Goal: Information Seeking & Learning: Learn about a topic

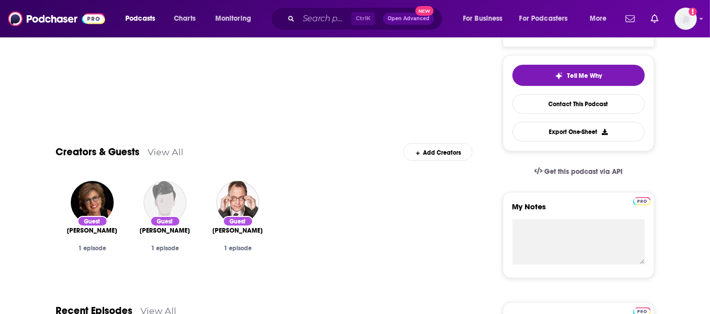
scroll to position [97, 0]
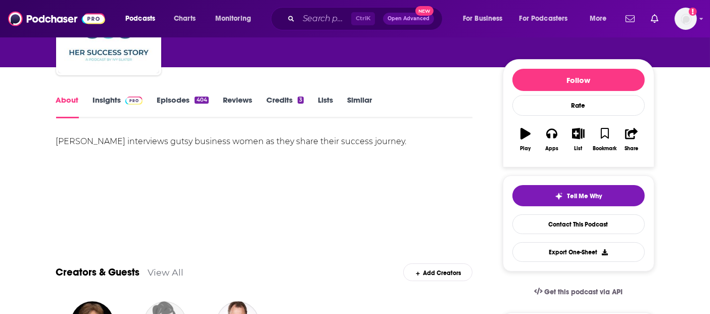
click at [112, 100] on link "Insights" at bounding box center [118, 106] width 50 height 23
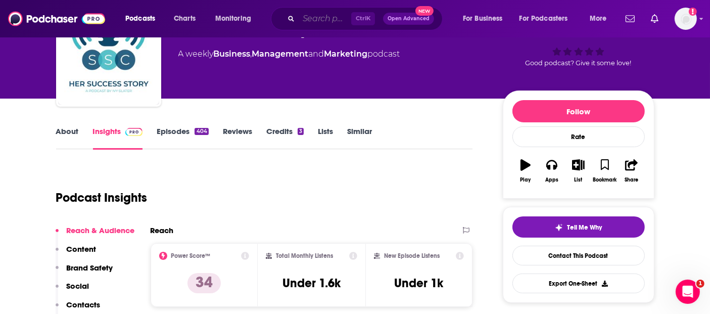
click at [320, 18] on input "Search podcasts, credits, & more..." at bounding box center [325, 19] width 53 height 16
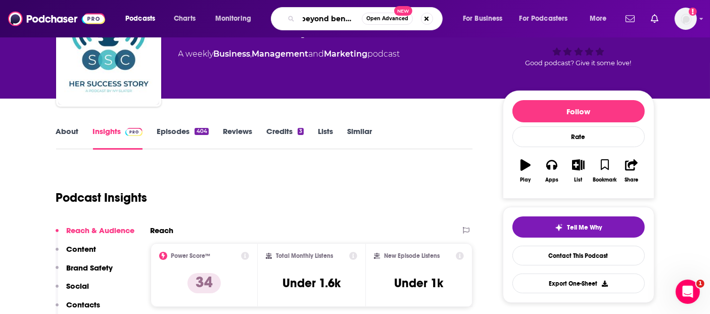
type input "beyond benefits"
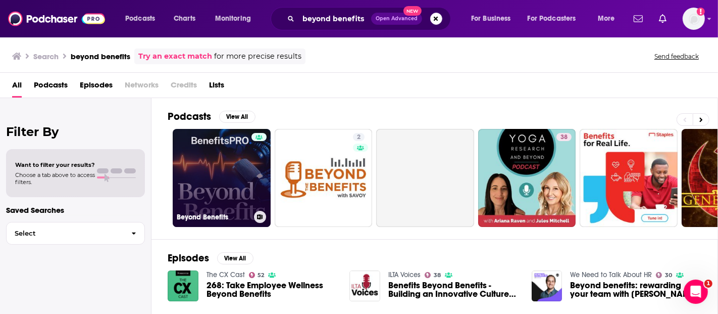
click at [230, 196] on link "Beyond Benefits" at bounding box center [222, 178] width 98 height 98
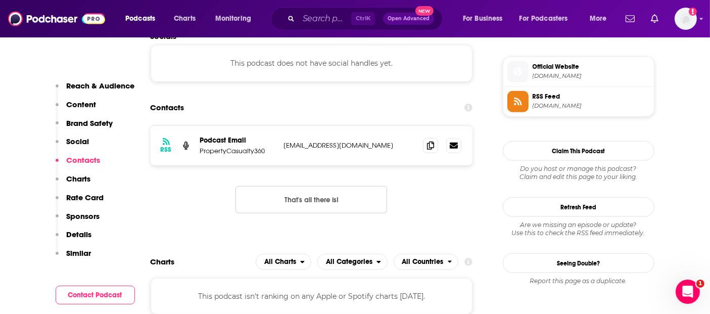
scroll to position [812, 0]
click at [430, 143] on icon at bounding box center [430, 145] width 7 height 8
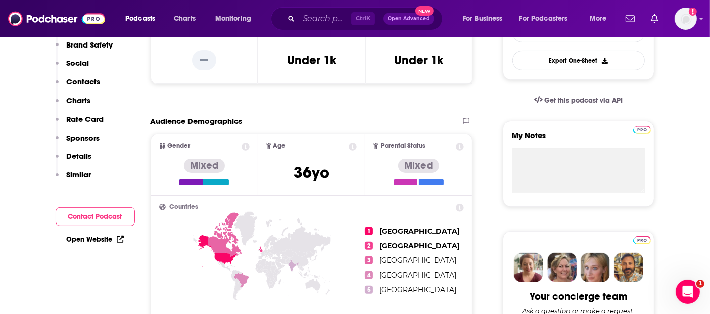
scroll to position [0, 0]
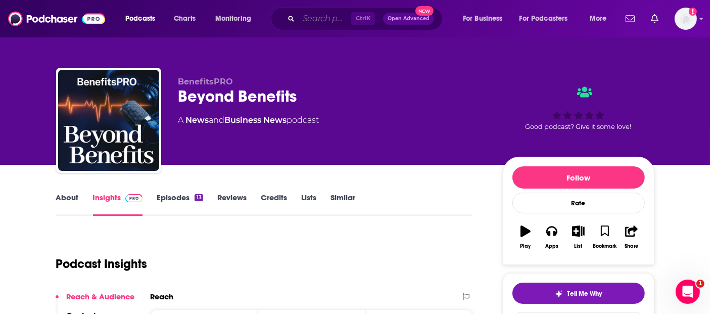
click at [312, 19] on input "Search podcasts, credits, & more..." at bounding box center [325, 19] width 53 height 16
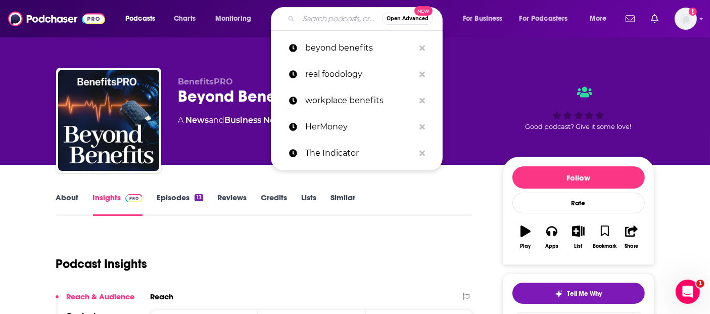
paste input "[PERSON_NAME], the 2024 BenefisPRO Advisor of the Year and co-founder of Ethos …"
type input "[PERSON_NAME], the 2024 BenefisPRO Advisor of the Year and co-founder of Ethos …"
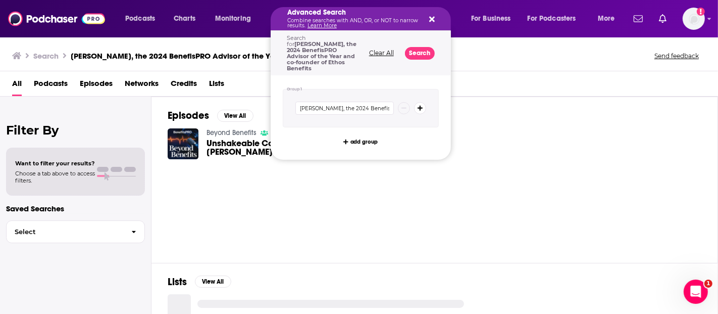
click at [353, 18] on p "Combine searches with AND, OR, or NOT to narrow results. Learn More" at bounding box center [352, 23] width 131 height 10
click at [435, 21] on div "Advanced Search Combine searches with AND, OR, or NOT to narrow results. Learn …" at bounding box center [361, 18] width 180 height 23
click at [431, 19] on icon "Search podcasts, credits, & more..." at bounding box center [432, 20] width 6 height 6
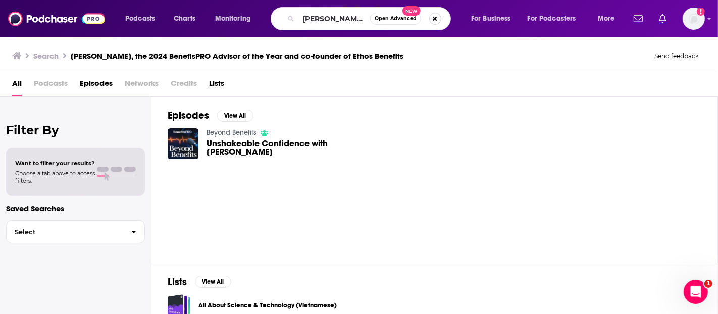
click at [430, 21] on button "Search podcasts, credits, & more..." at bounding box center [435, 19] width 12 height 12
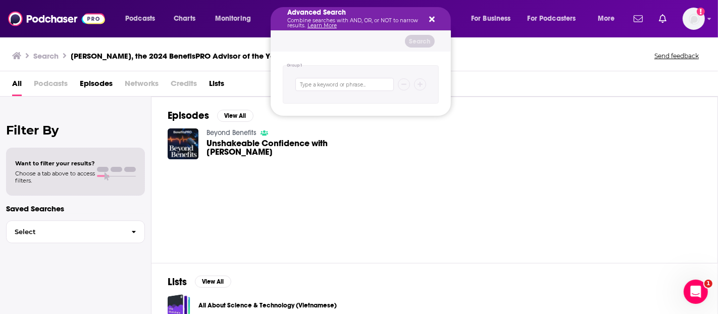
click at [4, 15] on div "Podcasts Charts Monitoring Advanced Search Combine searches with AND, OR, or NO…" at bounding box center [359, 18] width 718 height 37
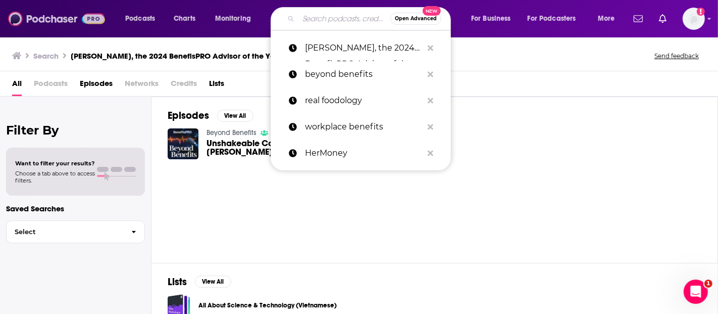
click at [8, 18] on img at bounding box center [56, 18] width 97 height 19
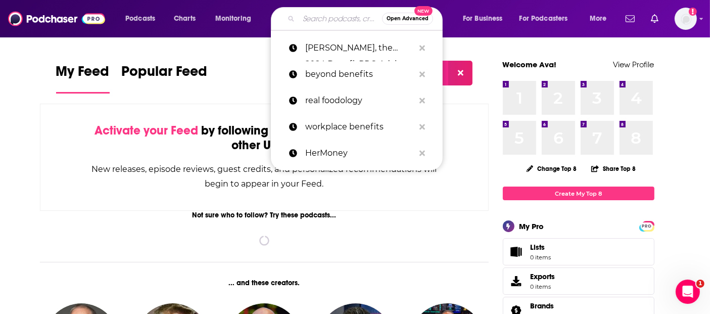
click at [330, 22] on input "Search podcasts, credits, & more..." at bounding box center [340, 19] width 83 height 16
paste input "Hello [DATE] with [PERSON_NAME]"
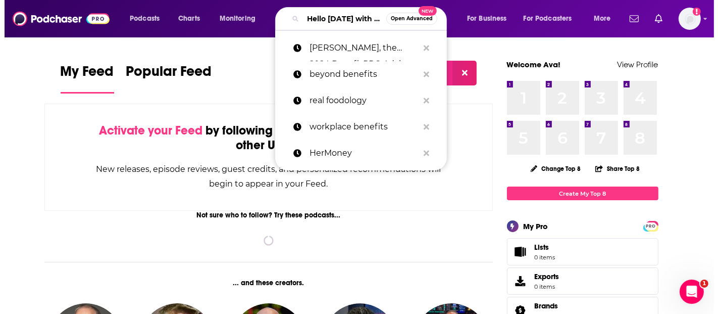
scroll to position [0, 65]
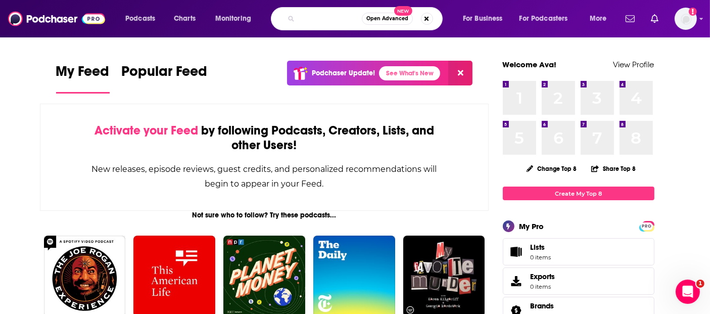
type input "Hello [DATE] with [PERSON_NAME]"
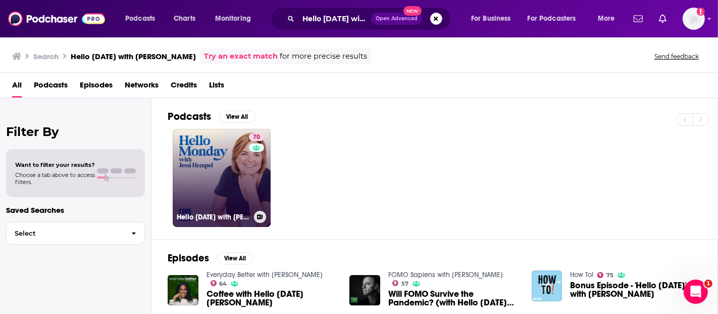
click at [221, 171] on link "70 Hello [DATE] with [PERSON_NAME]" at bounding box center [222, 178] width 98 height 98
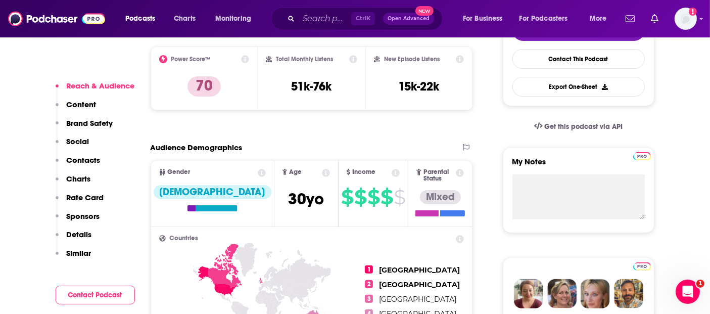
scroll to position [263, 0]
click at [315, 17] on input "Search podcasts, credits, & more..." at bounding box center [325, 19] width 53 height 16
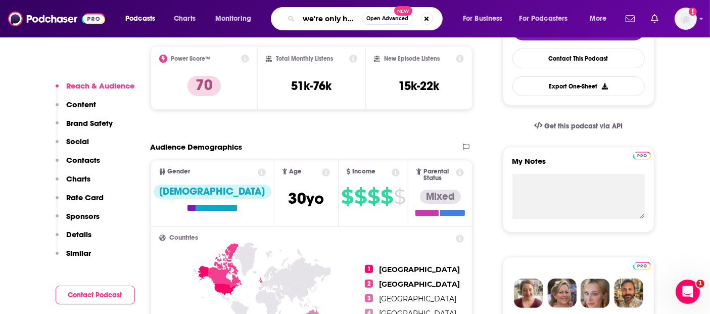
scroll to position [0, 11]
type input "we're only human"
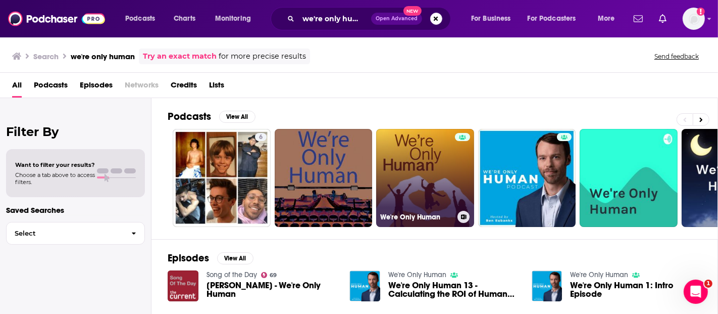
click at [411, 178] on link "We're Only Human" at bounding box center [425, 178] width 98 height 98
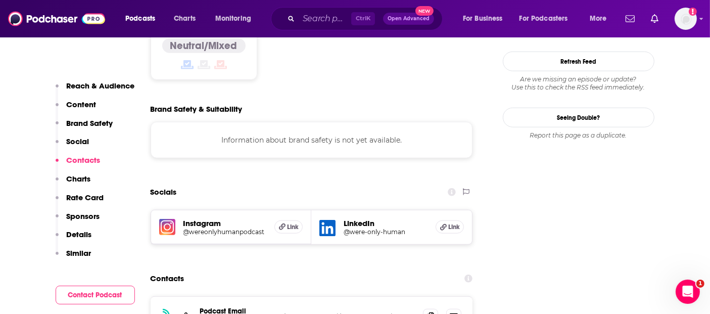
scroll to position [923, 0]
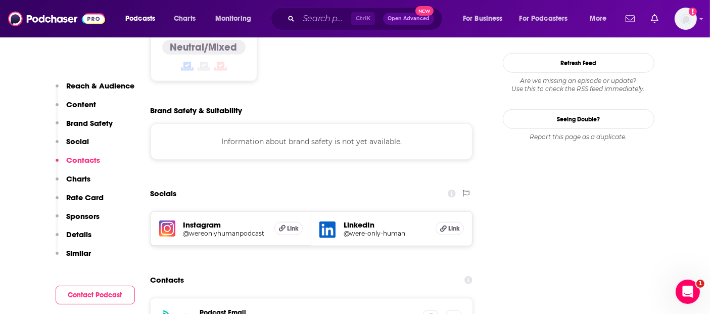
click at [359, 220] on h5 "LinkedIn" at bounding box center [385, 225] width 84 height 10
click at [355, 220] on h5 "LinkedIn" at bounding box center [385, 225] width 84 height 10
click at [331, 222] on icon at bounding box center [327, 230] width 16 height 16
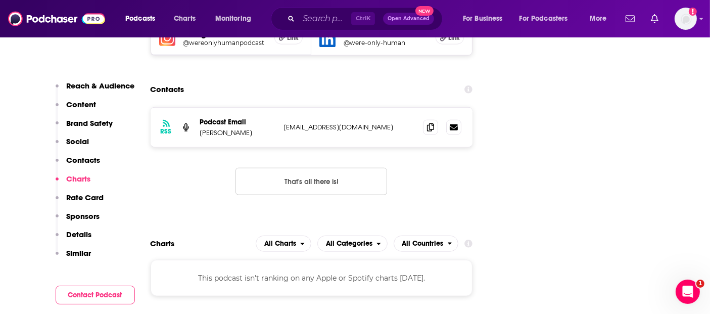
scroll to position [1114, 0]
click at [318, 28] on div "Ctrl K Open Advanced New" at bounding box center [357, 18] width 172 height 23
click at [323, 22] on input "Search podcasts, credits, & more..." at bounding box center [325, 19] width 53 height 16
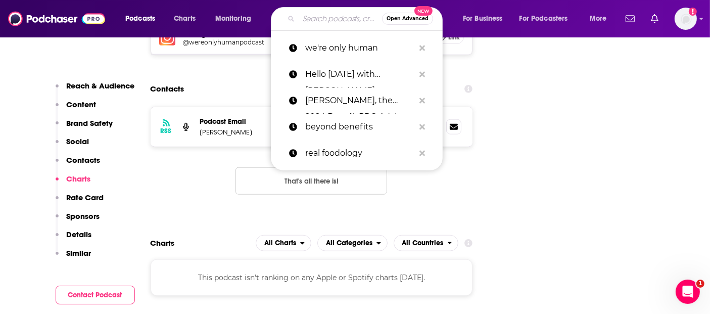
paste input "The 401(k) Specialist Podcast"
type input "The 401(k) Specialist Podcast"
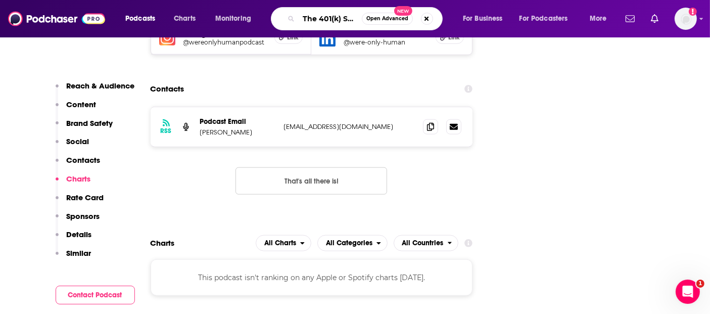
scroll to position [0, 52]
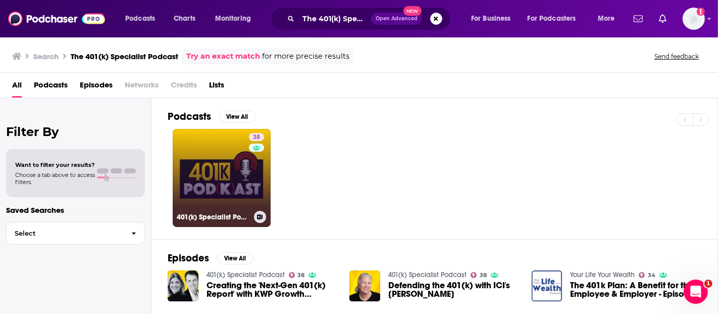
click at [224, 185] on link "38 401(k) Specialist Podcast" at bounding box center [222, 178] width 98 height 98
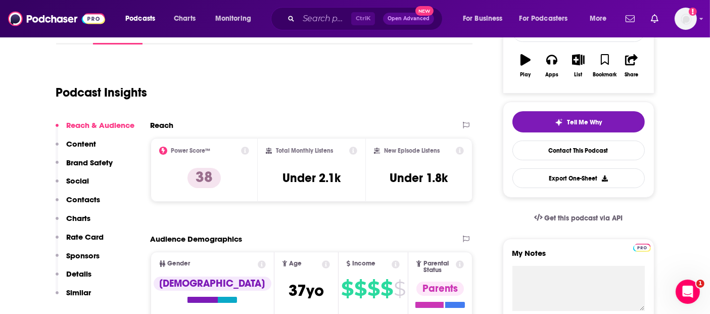
scroll to position [172, 0]
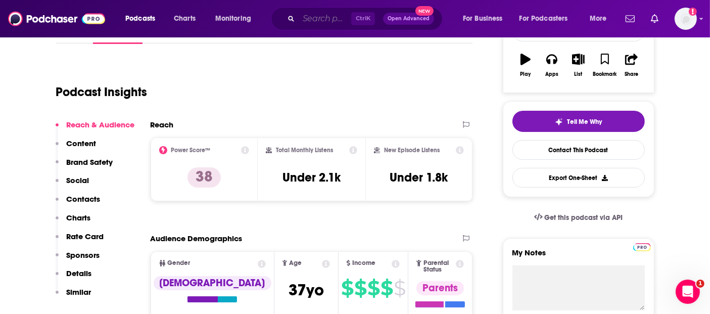
click at [334, 19] on input "Search podcasts, credits, & more..." at bounding box center [325, 19] width 53 height 16
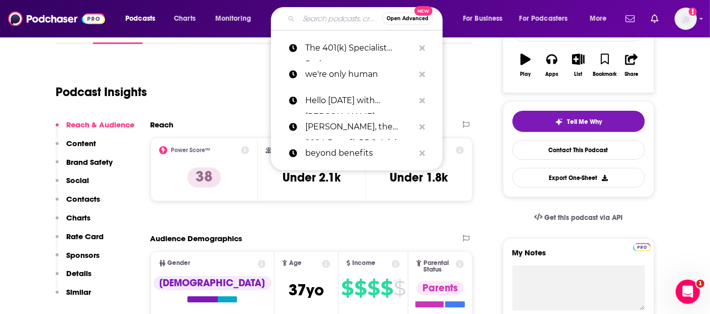
paste input "The 401(k) Specialist Podcast"
type input "The 401(k) Specialist Podcast"
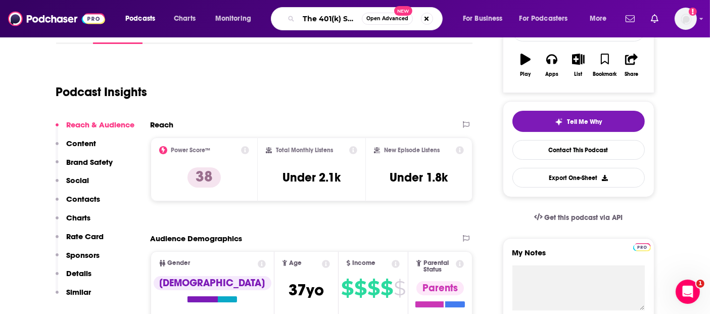
scroll to position [0, 52]
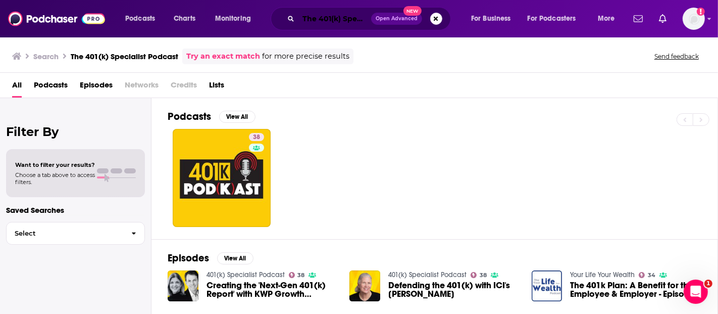
click at [330, 12] on input "The 401(k) Specialist Podcast" at bounding box center [335, 19] width 73 height 16
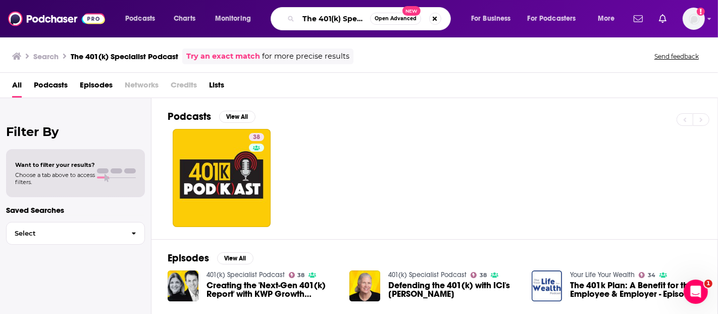
click at [330, 12] on input "The 401(k) Specialist Podcast" at bounding box center [335, 19] width 72 height 16
paste input "Search podcasts, credits, & more..."
click at [330, 12] on input "The 401(k) Specialist Podcast" at bounding box center [335, 19] width 72 height 16
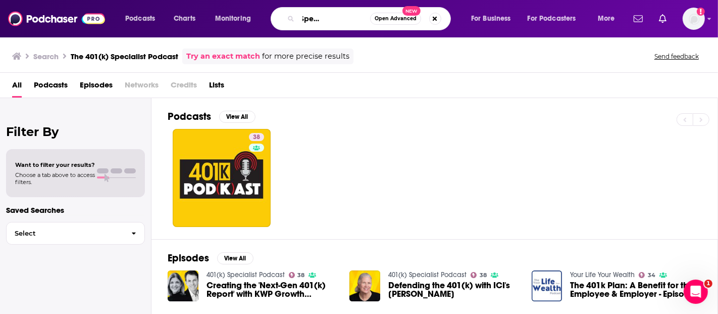
click at [330, 12] on input "The 401(k) Specialist Podcast" at bounding box center [335, 19] width 72 height 16
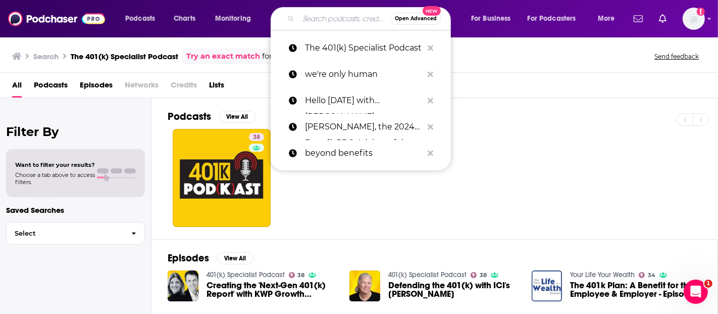
paste input "SHRM All Things Work"
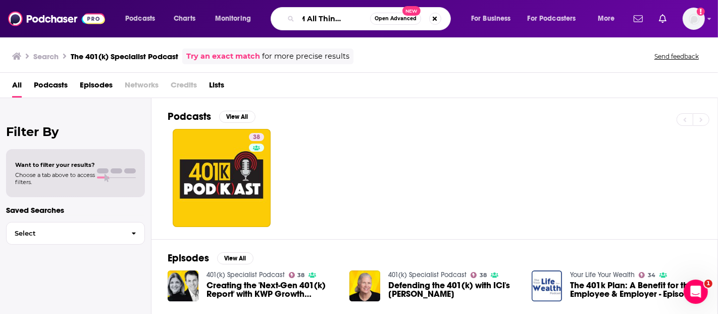
type input "SHRM All Things Work"
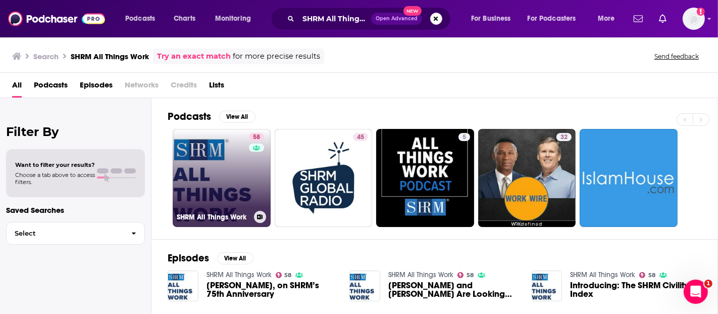
click at [228, 179] on link "58 SHRM All Things Work" at bounding box center [222, 178] width 98 height 98
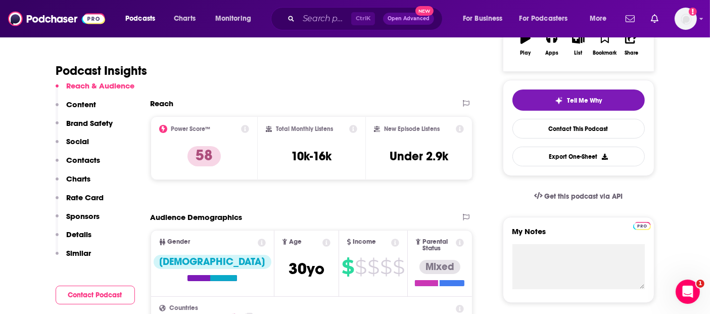
scroll to position [264, 0]
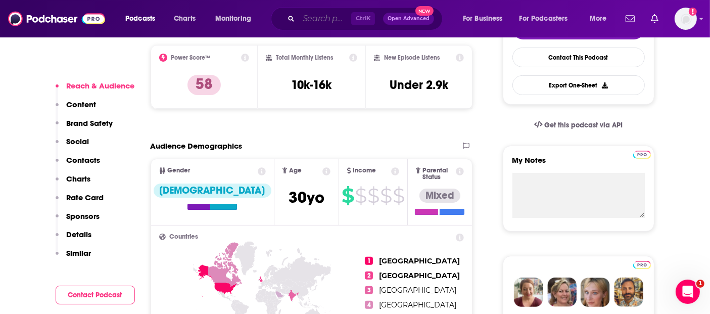
click at [317, 13] on input "Search podcasts, credits, & more..." at bounding box center [325, 19] width 53 height 16
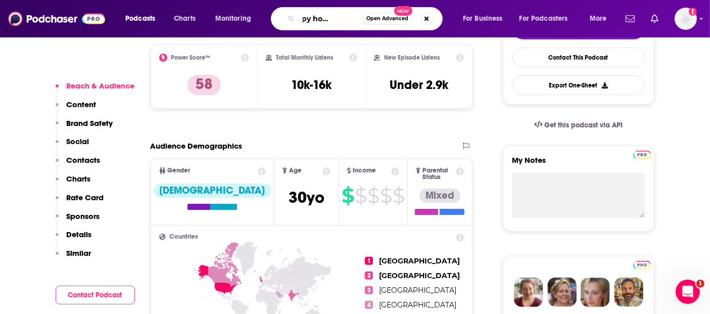
type input "hr happy hour network"
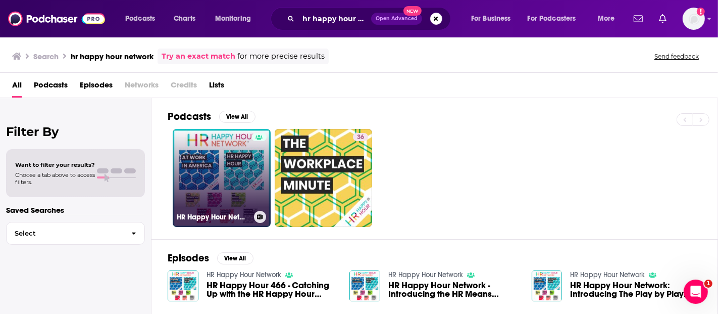
click at [250, 167] on link "HR Happy Hour Network" at bounding box center [222, 178] width 98 height 98
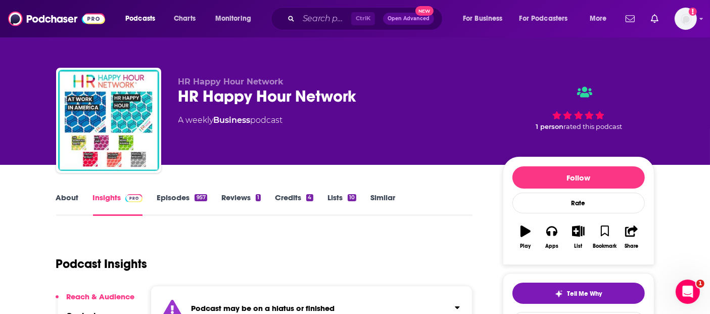
scroll to position [134, 0]
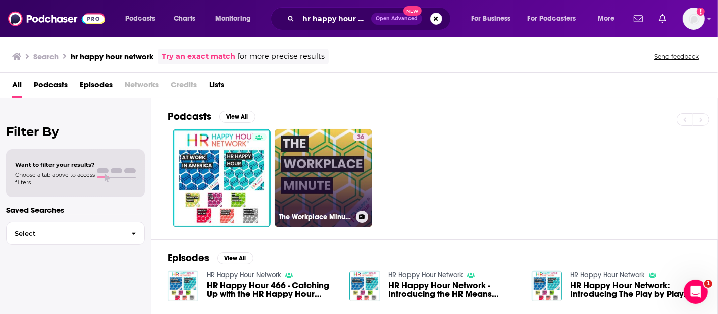
click at [341, 187] on link "36 The Workplace Minute from the HR Happy Hour Media Network" at bounding box center [324, 178] width 98 height 98
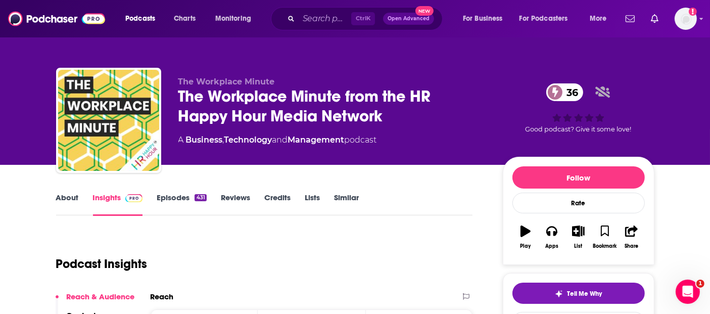
click at [299, 101] on div "The Workplace Minute from the HR Happy Hour Media Network 36" at bounding box center [332, 105] width 308 height 39
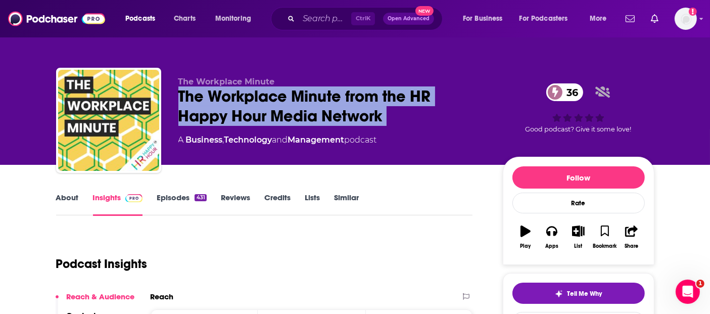
copy div "The Workplace Minute from the HR Happy Hour Media Network 36"
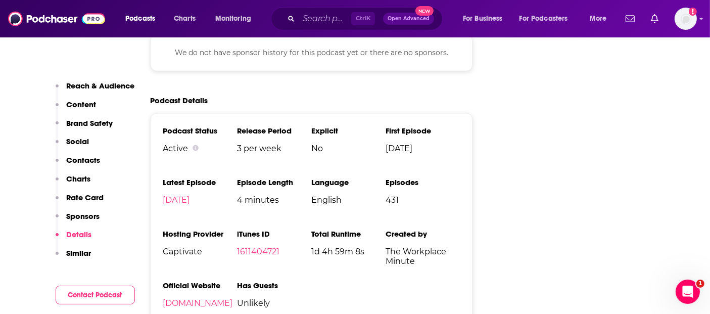
scroll to position [1304, 0]
click at [326, 19] on input "Search podcasts, credits, & more..." at bounding box center [325, 19] width 53 height 16
paste input "The Workplace Minute from the HR Happy Hour Media Network"
type input "The Workplace Minute from the HR Happy Hour Media Network"
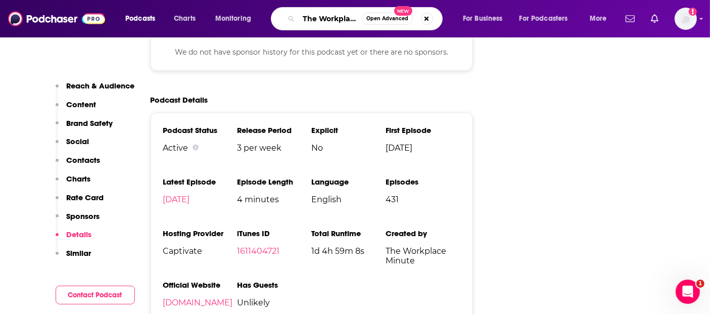
scroll to position [0, 181]
click at [326, 19] on input "The Workplace Minute from the HR Happy Hour Media Network" at bounding box center [330, 19] width 63 height 16
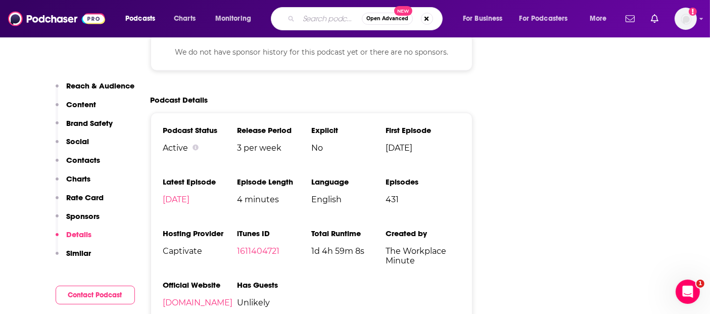
scroll to position [0, 0]
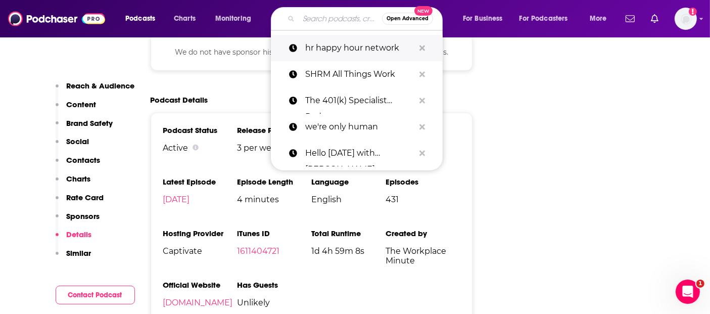
paste input "People Managing People with [PERSON_NAME]"
type input "People Managing People with [PERSON_NAME]"
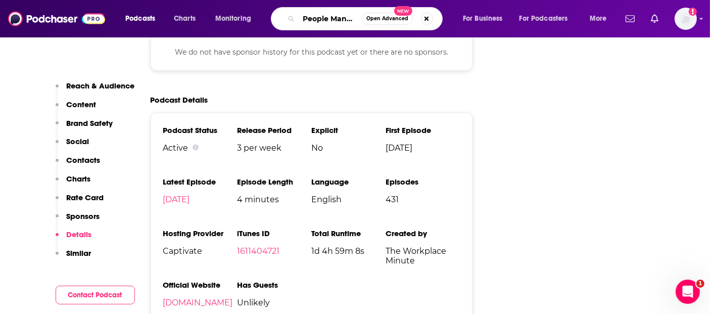
scroll to position [0, 97]
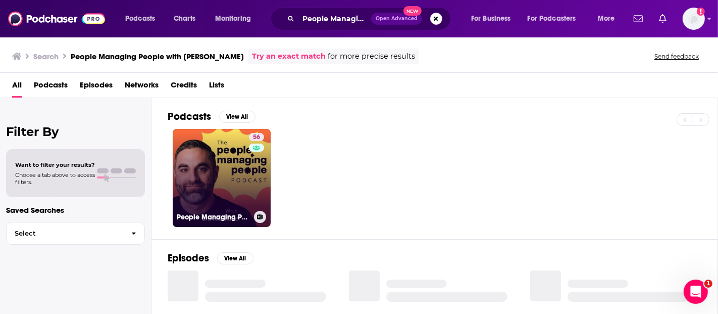
click at [238, 159] on link "56 People Managing People" at bounding box center [222, 178] width 98 height 98
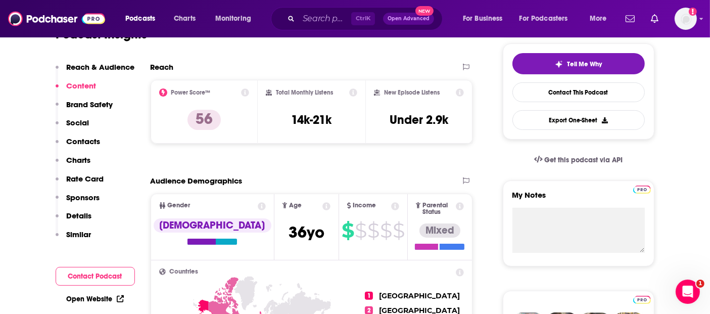
scroll to position [19, 0]
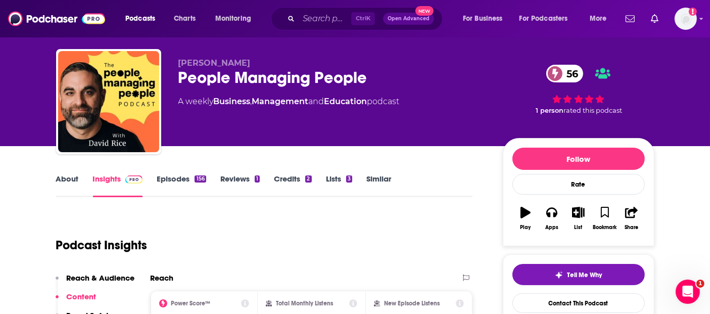
click at [370, 181] on link "Similar" at bounding box center [378, 185] width 25 height 23
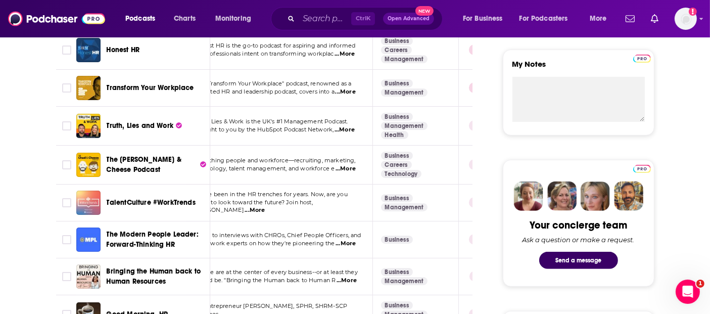
scroll to position [275, 0]
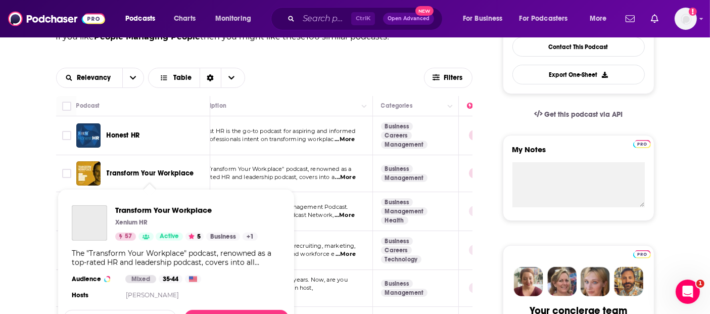
click at [127, 171] on span "Transform Your Workplace" at bounding box center [150, 173] width 87 height 9
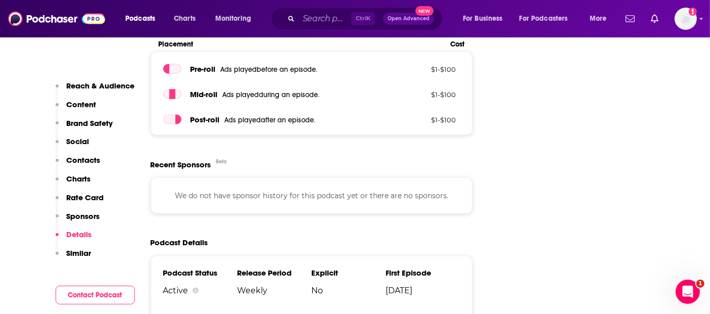
scroll to position [1831, 0]
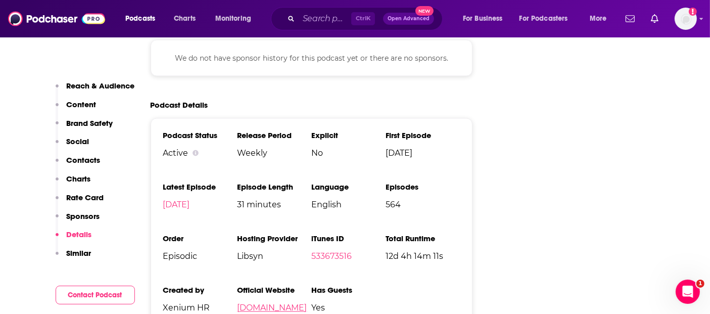
click at [250, 303] on link "[DOMAIN_NAME]" at bounding box center [272, 308] width 70 height 10
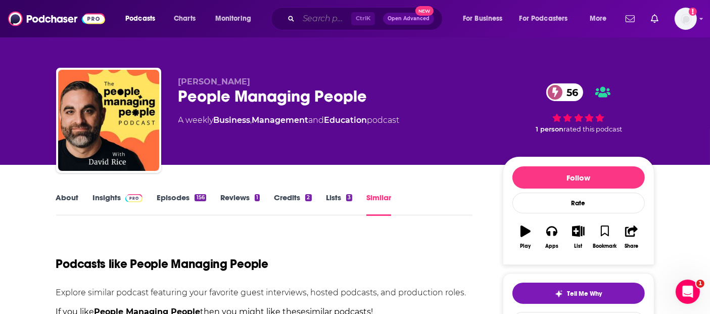
click at [331, 24] on input "Search podcasts, credits, & more..." at bounding box center [325, 19] width 53 height 16
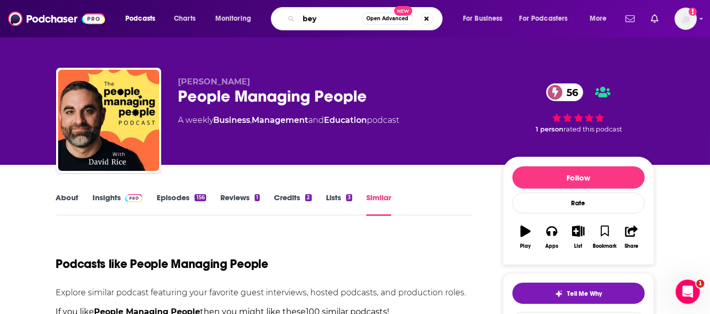
click at [331, 24] on input "bey" at bounding box center [330, 19] width 63 height 16
type input "beyond benefits"
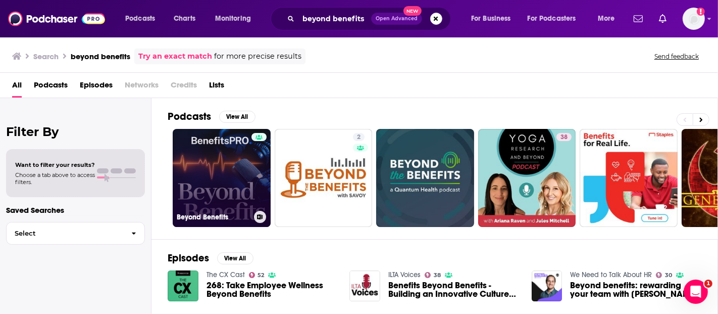
click at [251, 172] on link "Beyond Benefits" at bounding box center [222, 178] width 98 height 98
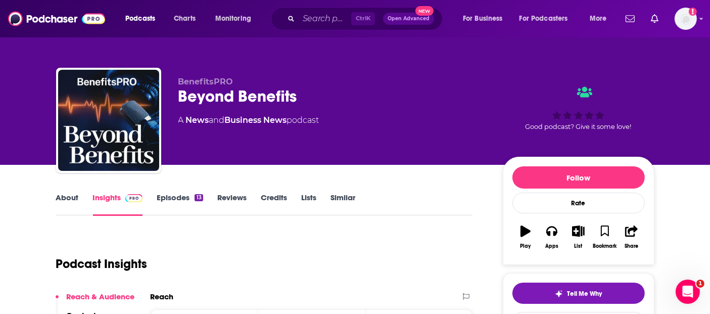
click at [345, 194] on link "Similar" at bounding box center [342, 203] width 25 height 23
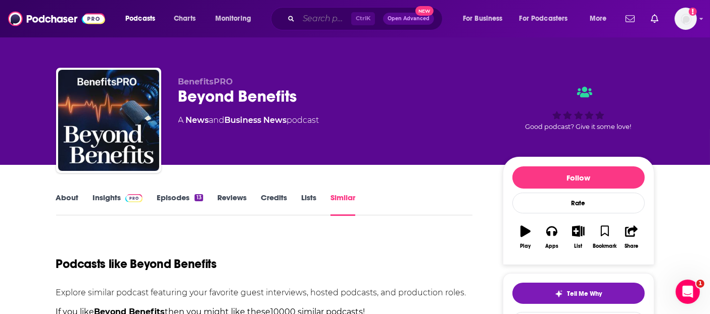
click at [299, 20] on input "Search podcasts, credits, & more..." at bounding box center [325, 19] width 53 height 16
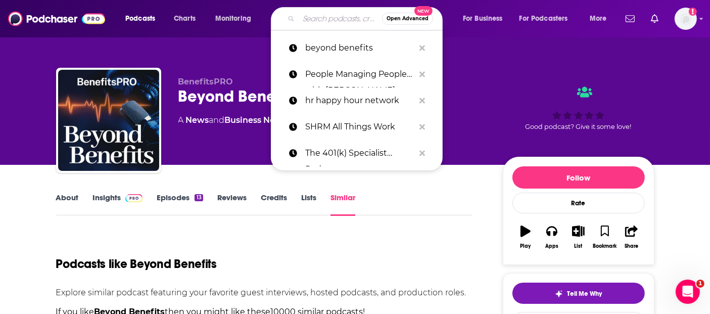
type input "b"
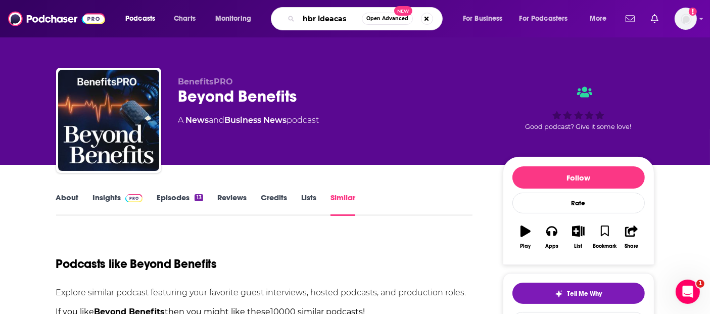
type input "[PERSON_NAME]"
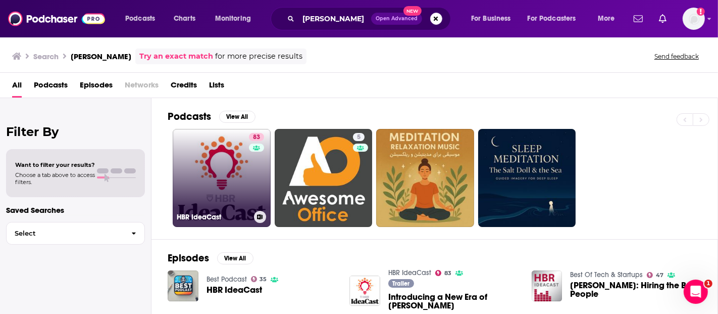
click at [233, 198] on link "83 [PERSON_NAME]" at bounding box center [222, 178] width 98 height 98
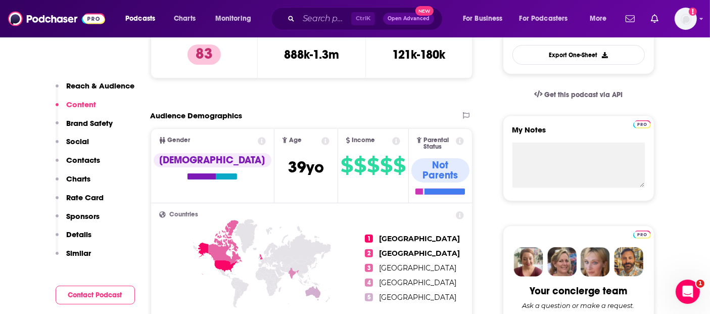
scroll to position [195, 0]
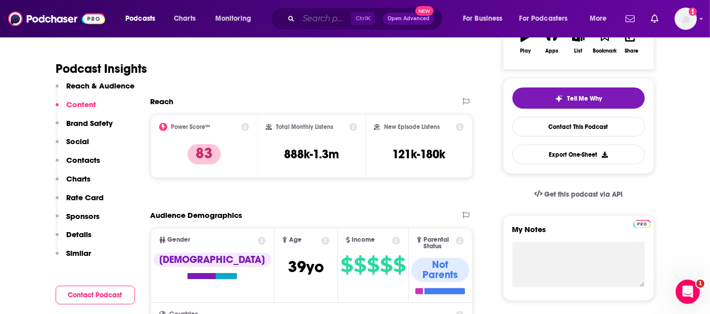
click at [329, 14] on input "Search podcasts, credits, & more..." at bounding box center [325, 19] width 53 height 16
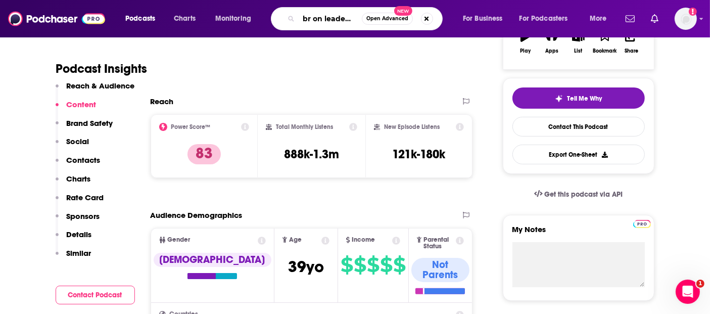
type input "hbr on leadership"
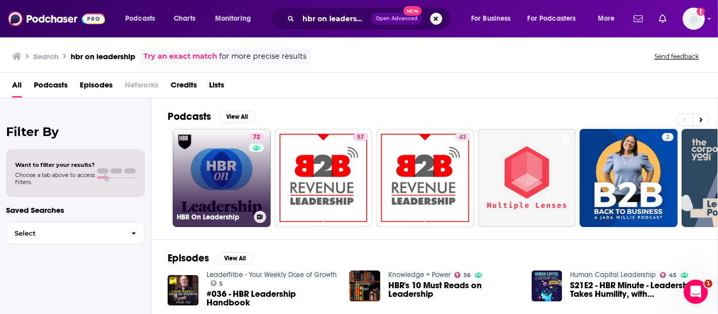
click at [224, 169] on link "72 HBR On Leadership" at bounding box center [222, 178] width 98 height 98
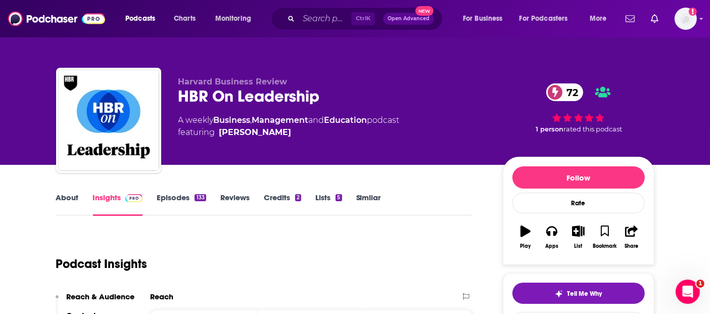
click at [193, 198] on link "Episodes 133" at bounding box center [181, 203] width 49 height 23
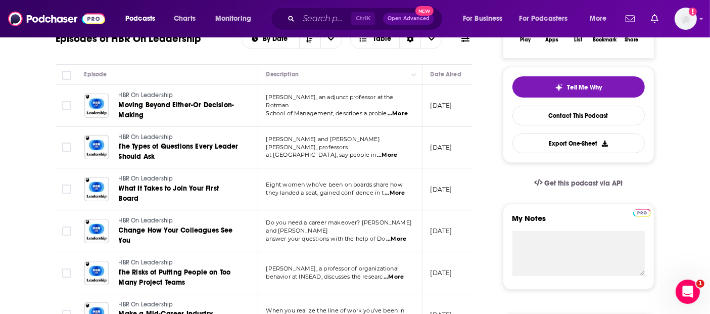
scroll to position [335, 0]
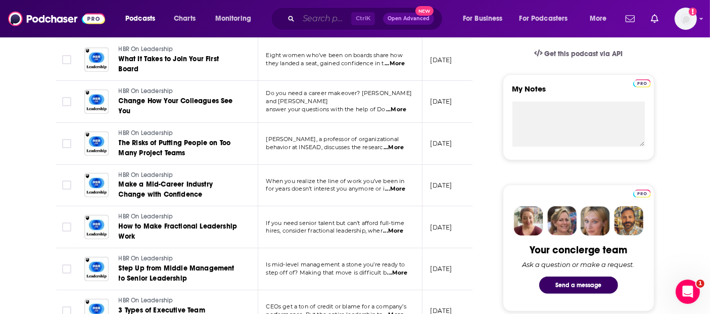
click at [319, 22] on input "Search podcasts, credits, & more..." at bounding box center [325, 19] width 53 height 16
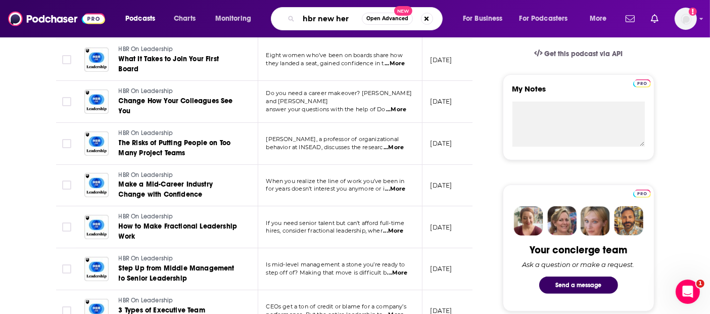
type input "hbr new here"
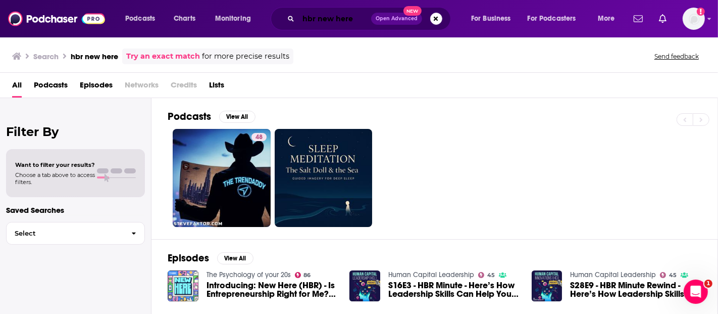
drag, startPoint x: 317, startPoint y: 20, endPoint x: 288, endPoint y: 25, distance: 28.8
click at [288, 25] on div "hbr new here Open Advanced New" at bounding box center [361, 18] width 180 height 23
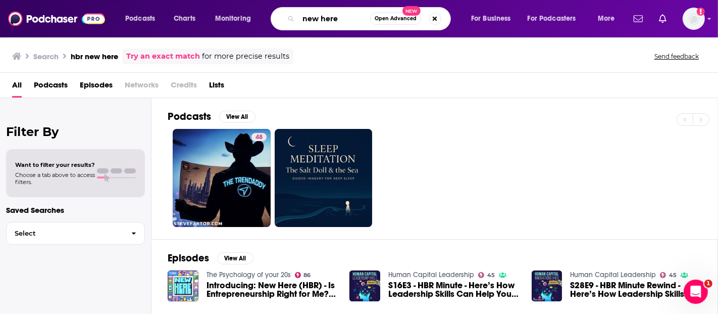
type input "new here"
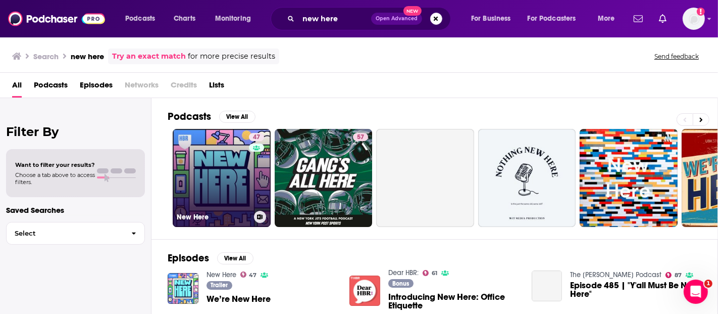
click at [218, 213] on h3 "New Here" at bounding box center [213, 217] width 73 height 9
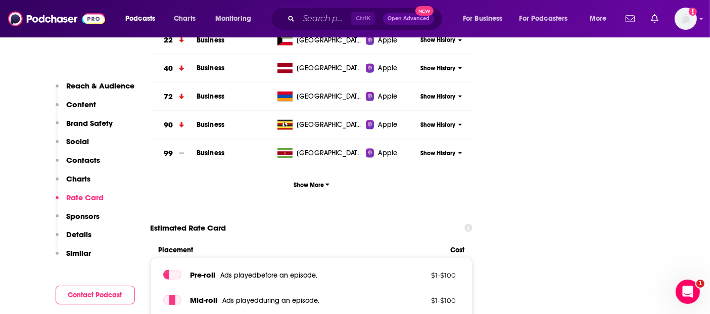
scroll to position [1597, 0]
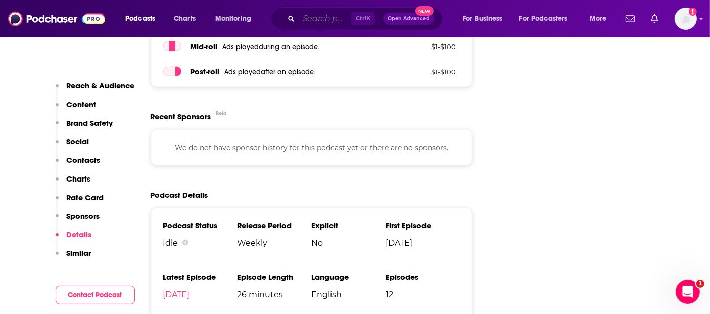
click at [310, 21] on input "Search podcasts, credits, & more..." at bounding box center [325, 19] width 53 height 16
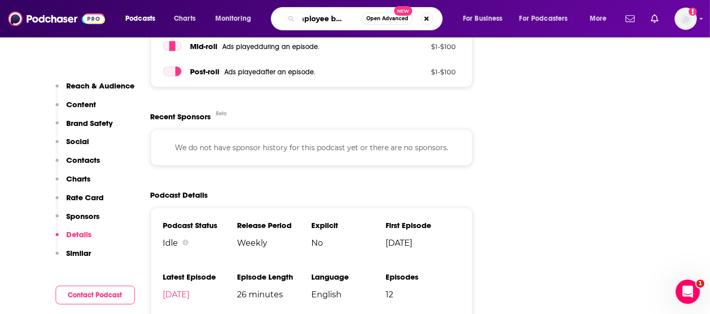
type input "employee benefits"
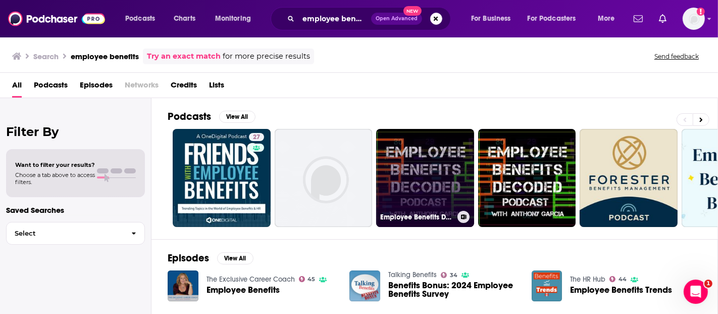
click at [395, 154] on link "Employee Benefits Decoded" at bounding box center [425, 178] width 98 height 98
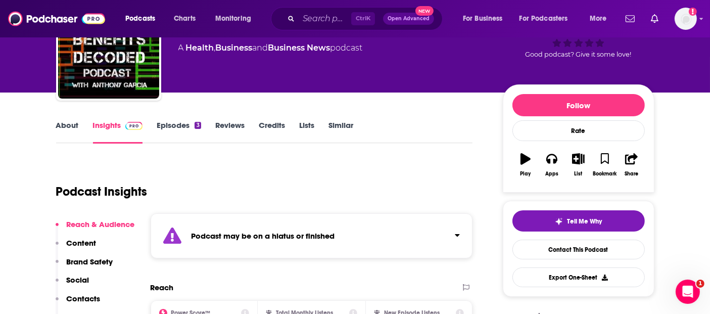
scroll to position [71, 0]
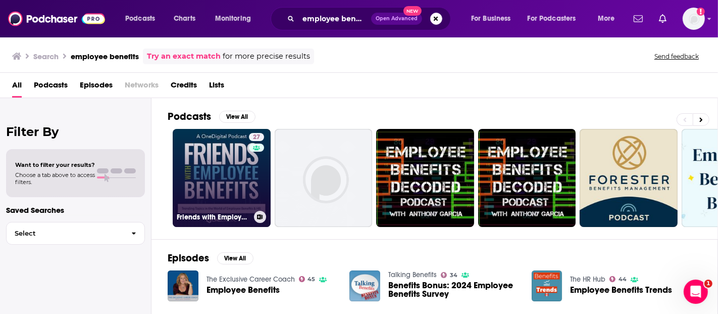
click at [247, 154] on link "27 Friends with Employee Benefits" at bounding box center [222, 178] width 98 height 98
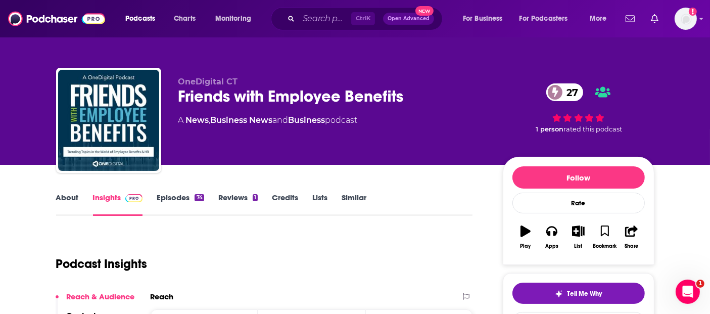
click at [255, 91] on div "Friends with Employee Benefits 27" at bounding box center [332, 96] width 308 height 20
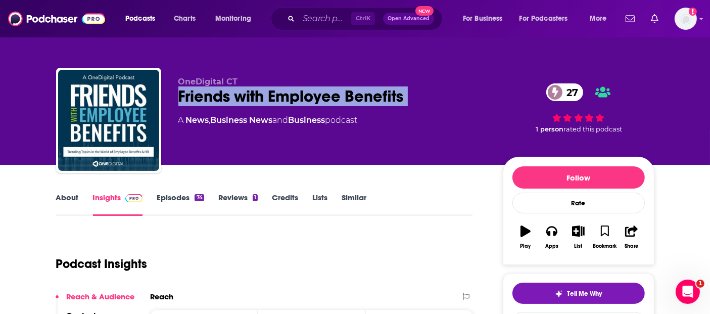
click at [255, 91] on div "Friends with Employee Benefits 27" at bounding box center [332, 96] width 308 height 20
copy div "Friends with Employee Benefits 27"
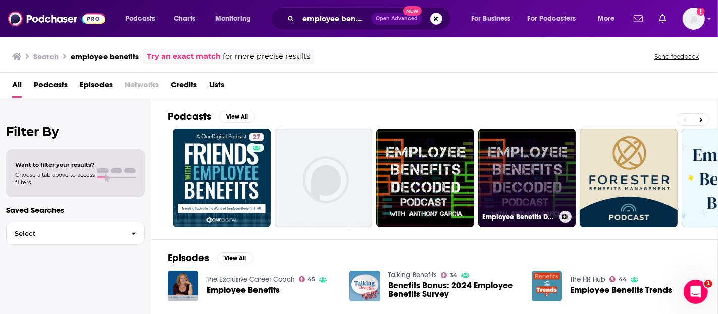
click at [569, 171] on link "Employee Benefits Decoded" at bounding box center [527, 178] width 98 height 98
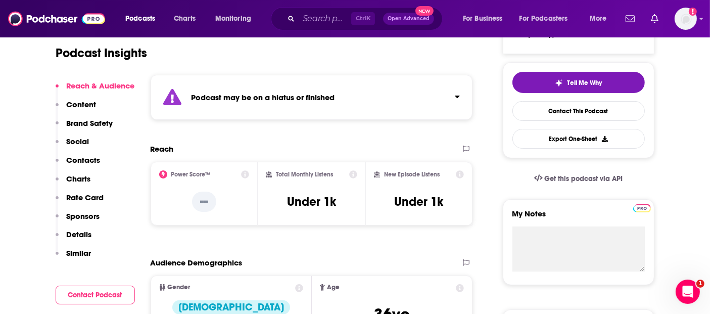
scroll to position [84, 0]
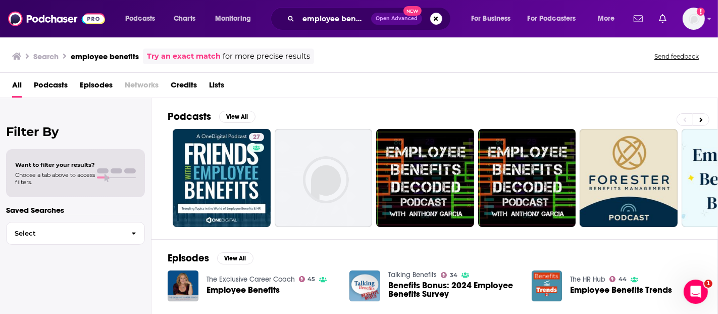
click at [327, 27] on div "employee benefits Open Advanced New" at bounding box center [361, 18] width 180 height 23
click at [336, 21] on input "employee benefits" at bounding box center [335, 19] width 73 height 16
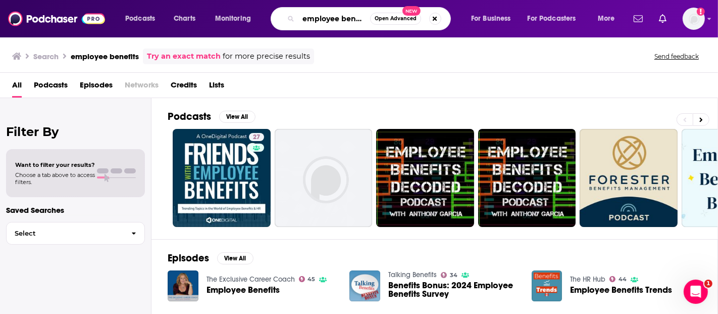
click at [336, 21] on input "employee benefits" at bounding box center [335, 19] width 72 height 16
type input "benefits buzz"
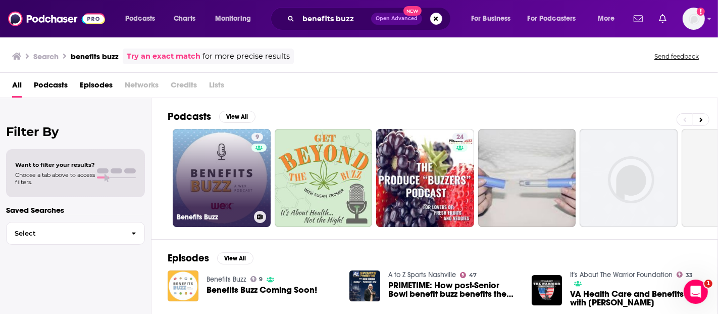
click at [248, 186] on link "9 Benefits Buzz" at bounding box center [222, 178] width 98 height 98
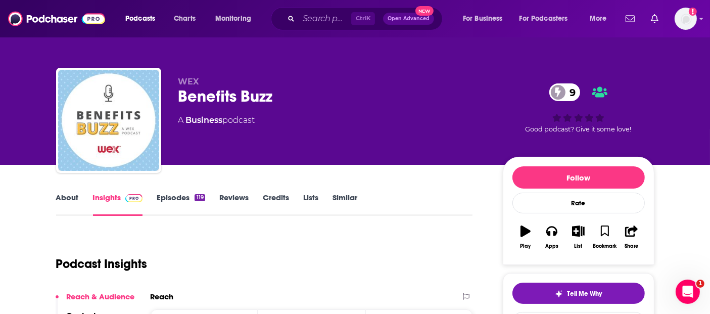
click at [164, 198] on link "Episodes 119" at bounding box center [181, 203] width 48 height 23
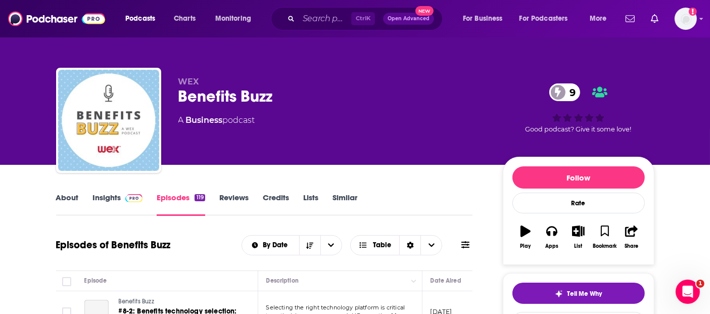
scroll to position [140, 0]
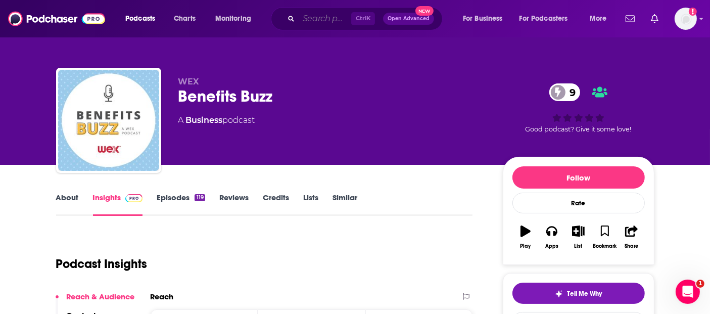
click at [312, 12] on input "Search podcasts, credits, & more..." at bounding box center [325, 19] width 53 height 16
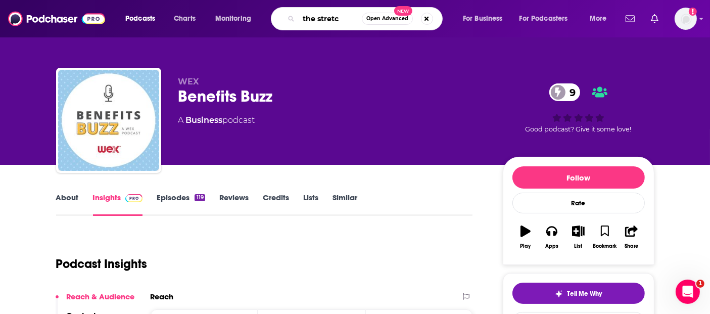
type input "the stretch"
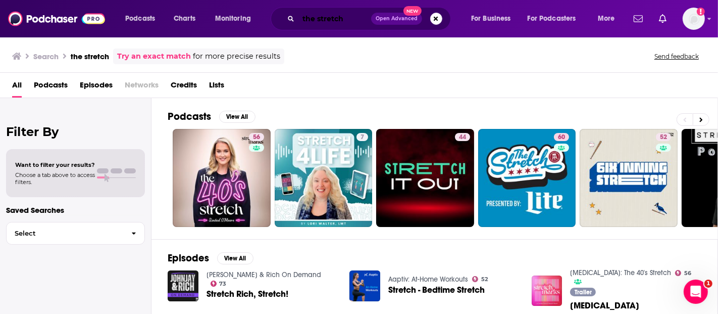
click at [358, 19] on input "the stretch" at bounding box center [335, 19] width 73 height 16
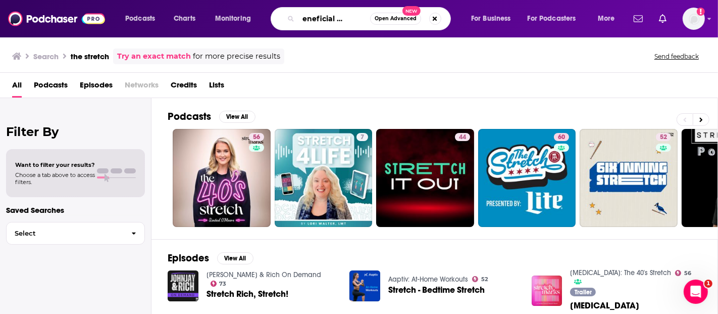
scroll to position [0, 28]
type input "the beneficial workplace"
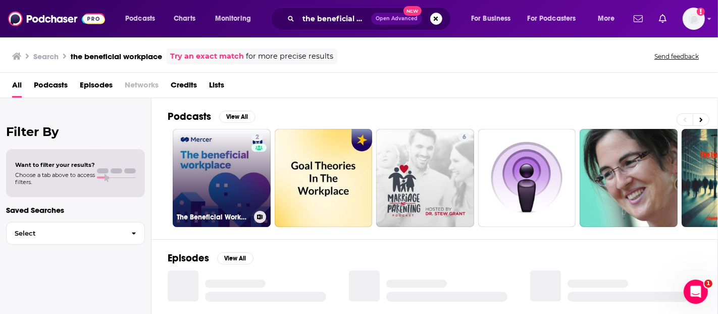
click at [243, 165] on link "2 The Beneficial Workplace" at bounding box center [222, 178] width 98 height 98
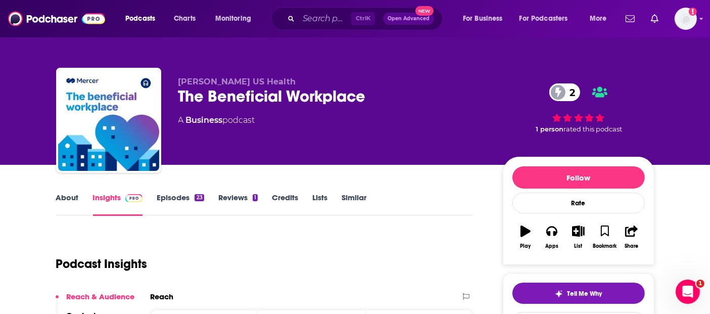
click at [290, 19] on icon "Search podcasts, credits, & more..." at bounding box center [291, 19] width 6 height 6
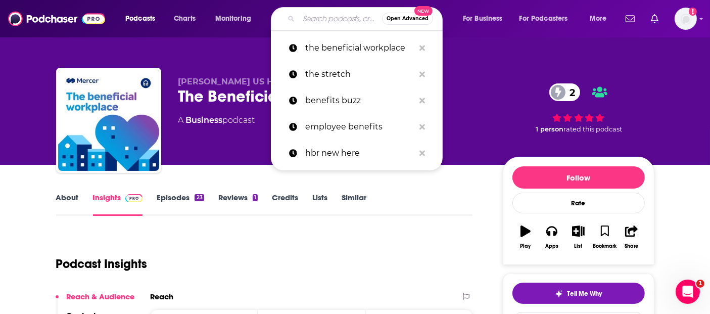
paste input "Benefits Influencer"
type input "Benefits Influencer"
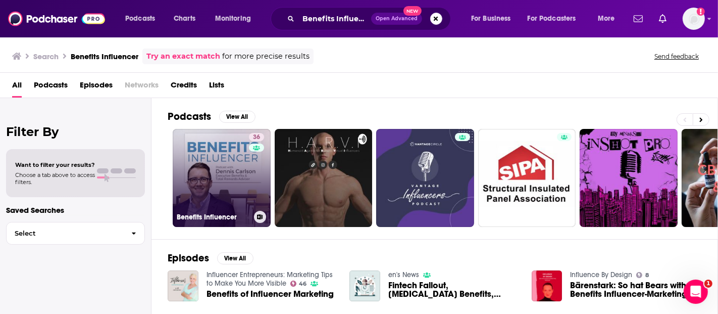
click at [226, 172] on link "36 Benefits Influencer" at bounding box center [222, 178] width 98 height 98
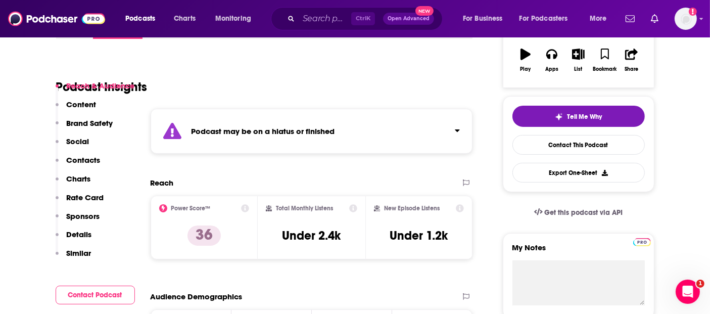
scroll to position [185, 0]
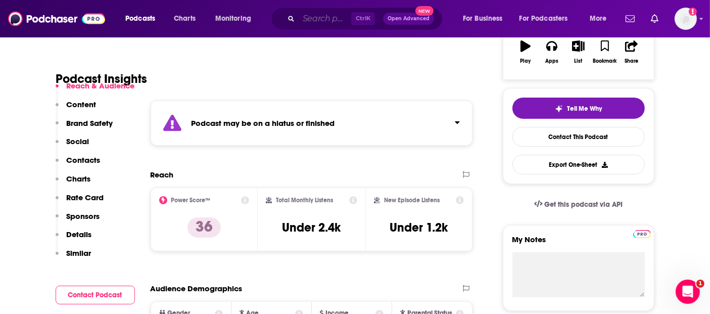
click at [339, 17] on input "Search podcasts, credits, & more..." at bounding box center [325, 19] width 53 height 16
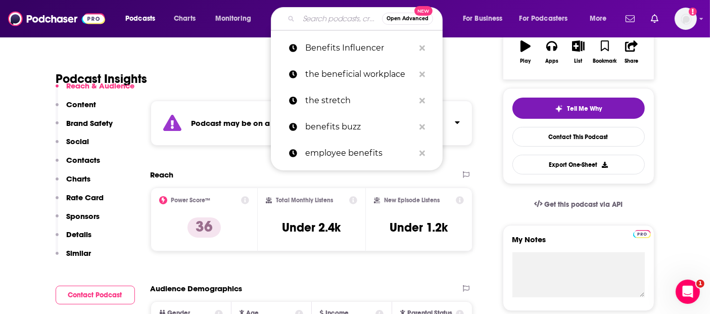
paste input "The Generous Benefits Podcast"
type input "The Generous Benefits Podcast"
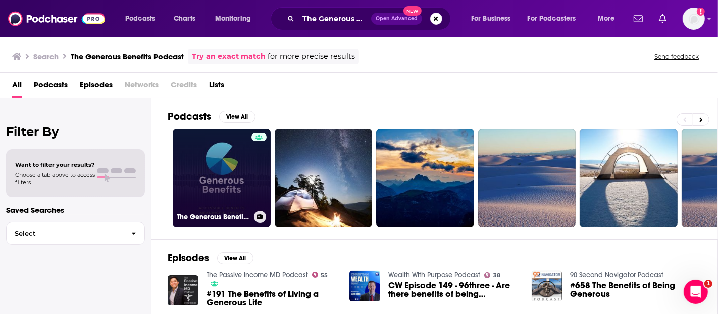
click at [205, 176] on link "The Generous Benefits Podcast" at bounding box center [222, 178] width 98 height 98
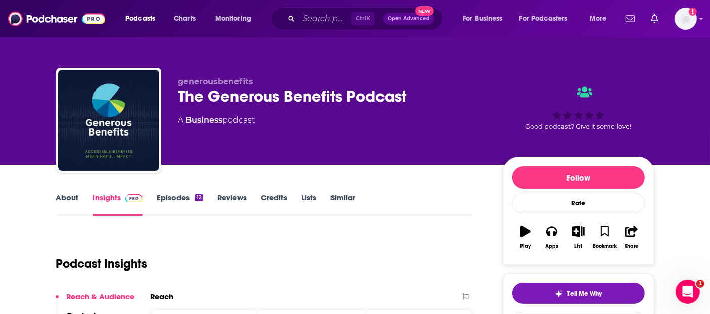
click at [245, 97] on div "The Generous Benefits Podcast" at bounding box center [332, 96] width 308 height 20
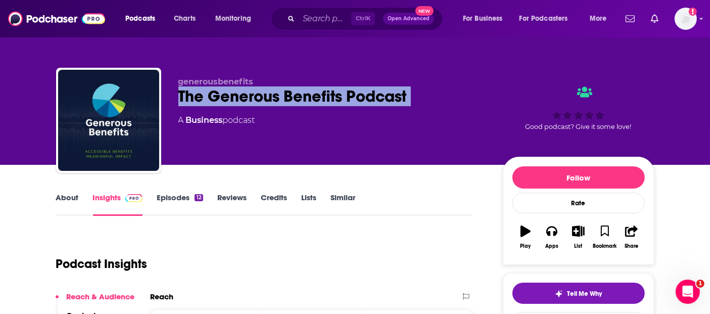
click at [245, 97] on div "The Generous Benefits Podcast" at bounding box center [332, 96] width 308 height 20
copy div "The Generous Benefits Podcast"
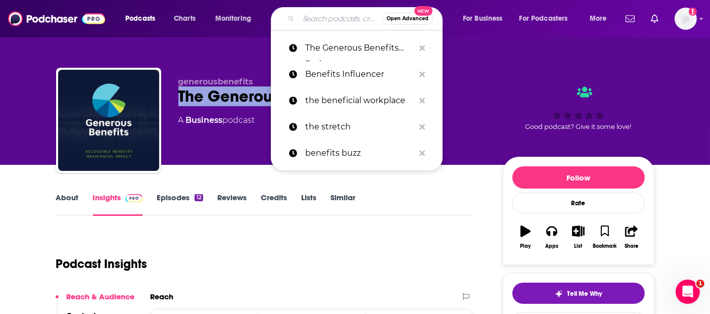
click at [303, 21] on input "Search podcasts, credits, & more..." at bounding box center [340, 19] width 83 height 16
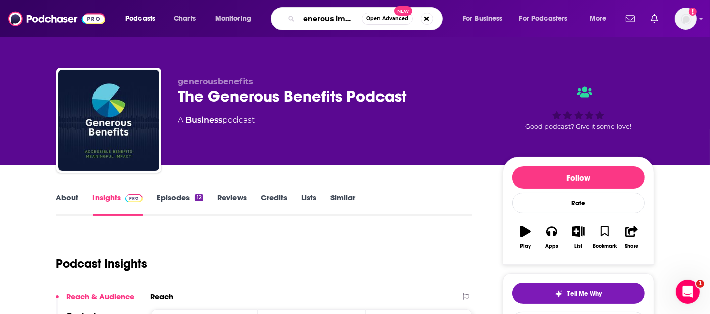
type input "generous impact"
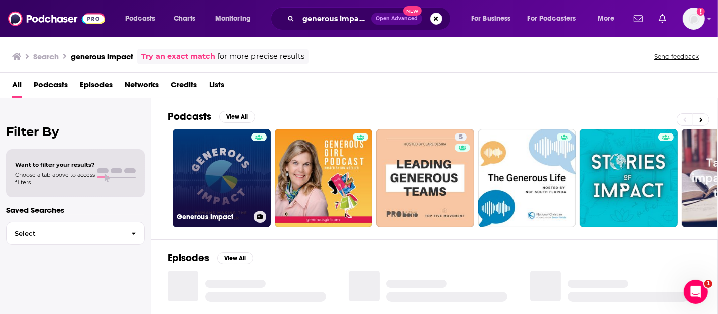
click at [225, 193] on link "Generous Impact" at bounding box center [222, 178] width 98 height 98
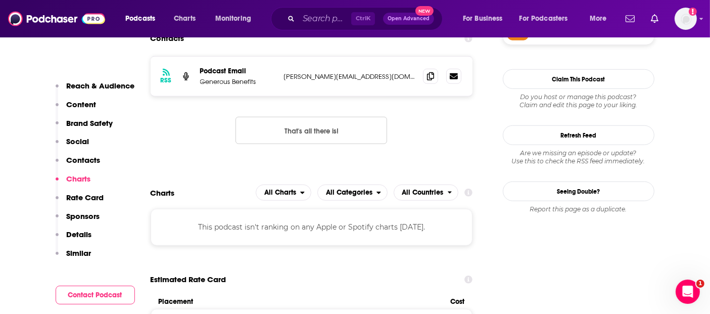
scroll to position [873, 0]
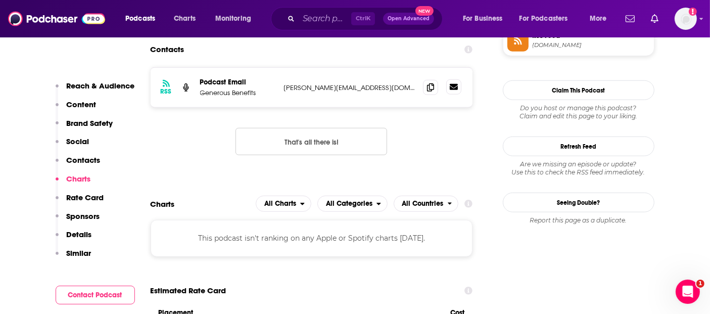
click at [459, 91] on link at bounding box center [453, 86] width 15 height 15
click at [429, 87] on icon at bounding box center [430, 87] width 7 height 8
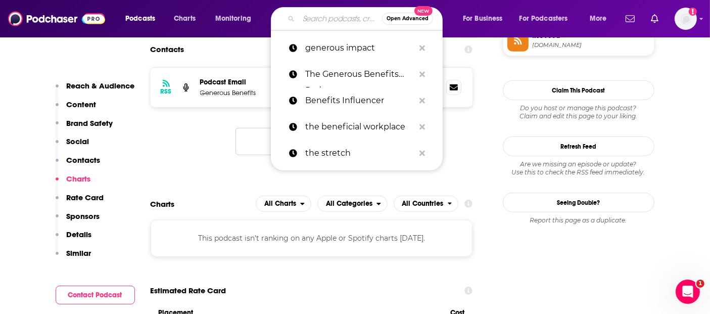
click at [338, 25] on input "Search podcasts, credits, & more..." at bounding box center [340, 19] width 83 height 16
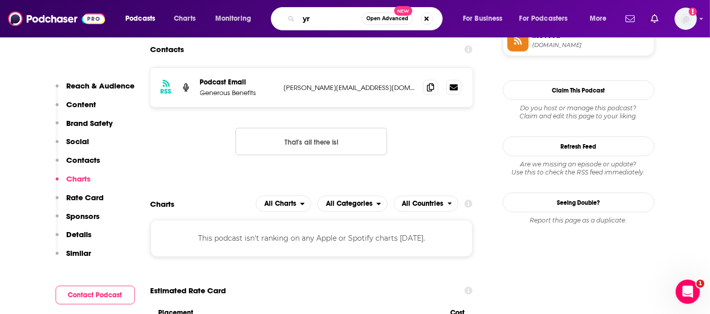
type input "y"
type input "transform your workplace"
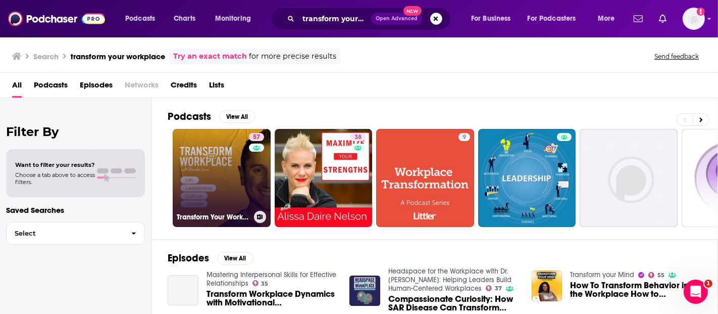
click at [222, 175] on link "57 Transform Your Workplace" at bounding box center [222, 178] width 98 height 98
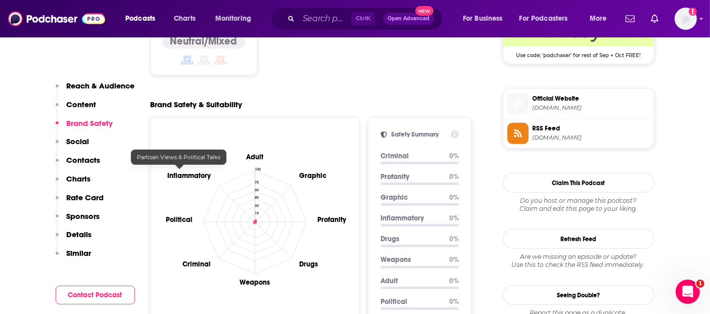
scroll to position [1135, 0]
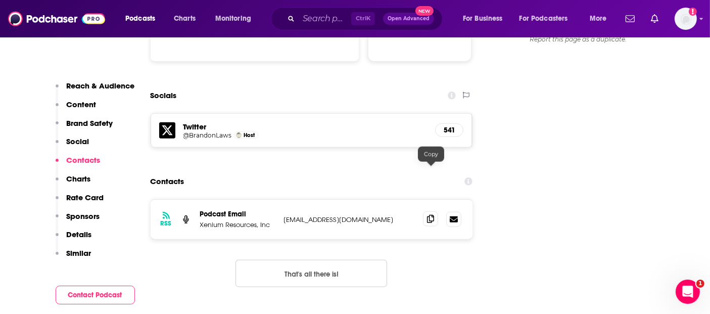
click at [434, 211] on span at bounding box center [430, 218] width 15 height 15
